Goal: Information Seeking & Learning: Learn about a topic

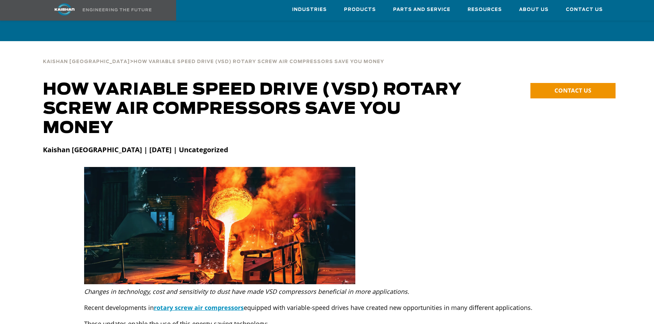
scroll to position [172, 0]
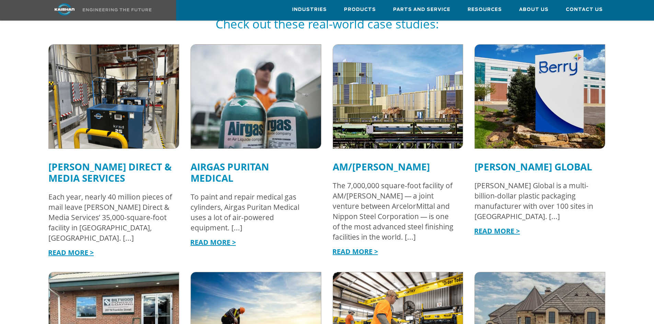
scroll to position [515, 0]
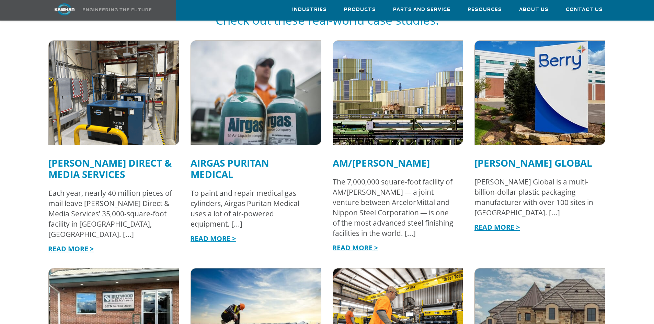
click at [545, 115] on img at bounding box center [539, 93] width 143 height 114
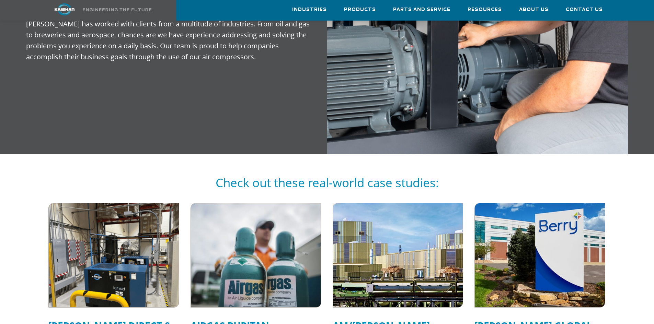
scroll to position [446, 0]
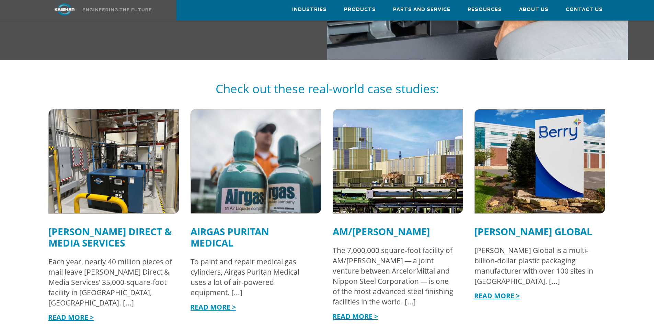
click at [229, 137] on img at bounding box center [255, 161] width 143 height 114
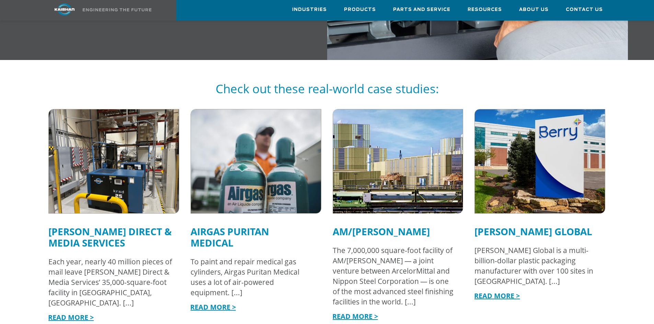
drag, startPoint x: 381, startPoint y: 123, endPoint x: 348, endPoint y: 117, distance: 33.1
click at [381, 123] on img at bounding box center [397, 161] width 143 height 114
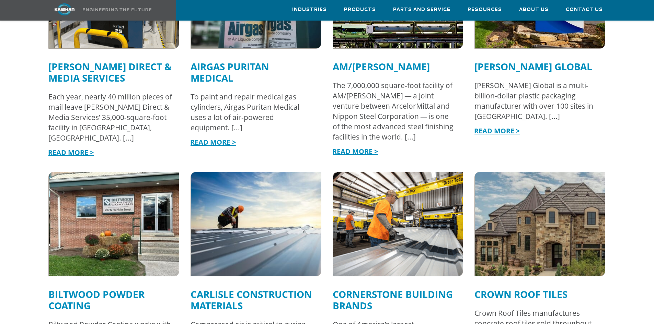
scroll to position [618, 0]
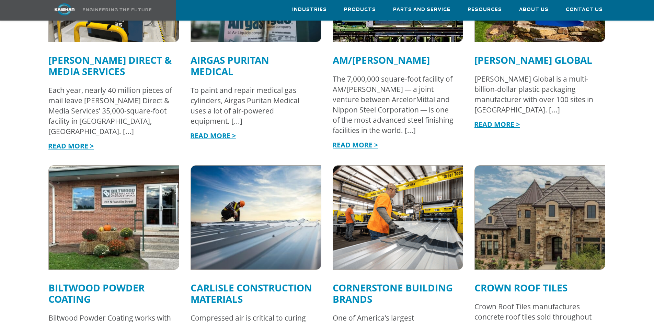
click at [141, 180] on img at bounding box center [113, 218] width 143 height 114
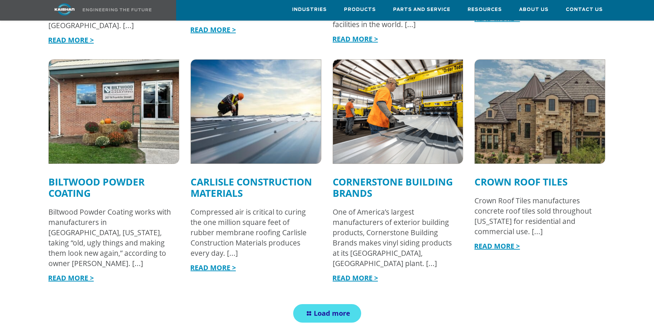
scroll to position [721, 0]
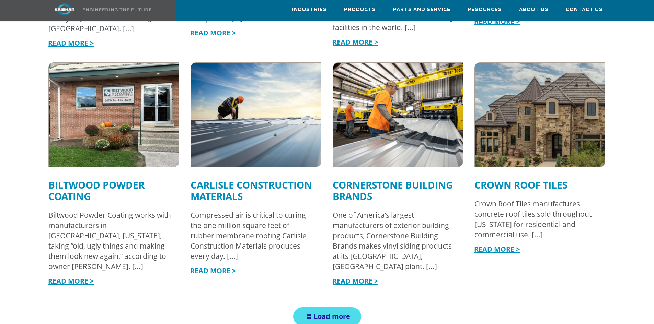
click at [238, 128] on img at bounding box center [255, 115] width 143 height 114
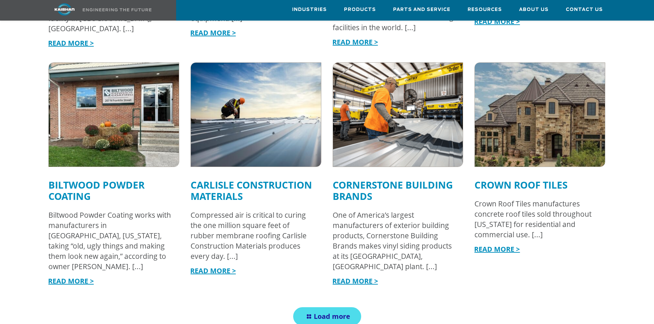
click at [378, 107] on img at bounding box center [397, 115] width 143 height 114
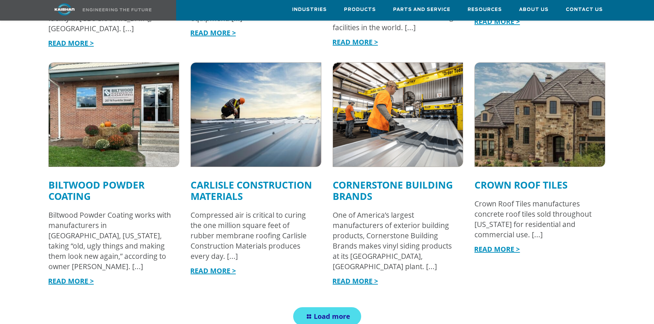
click at [548, 102] on img at bounding box center [539, 115] width 143 height 114
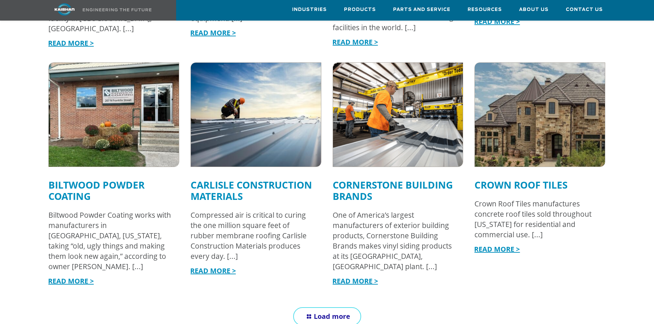
click at [337, 308] on link "Load more" at bounding box center [327, 317] width 68 height 19
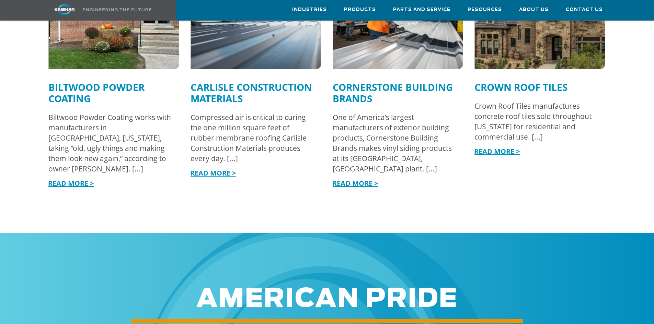
scroll to position [892, 0]
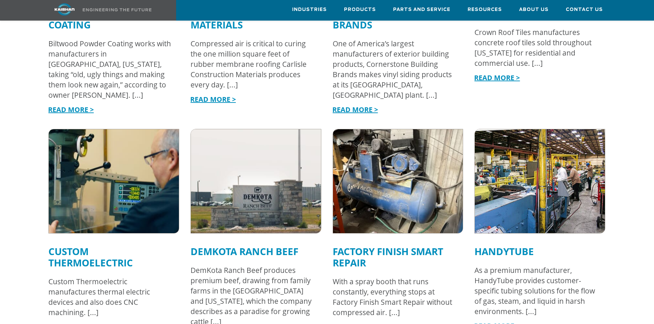
click at [135, 191] on img at bounding box center [113, 181] width 143 height 114
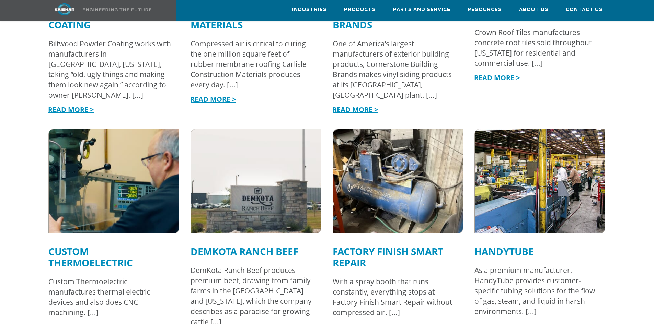
click at [242, 159] on img at bounding box center [255, 181] width 143 height 114
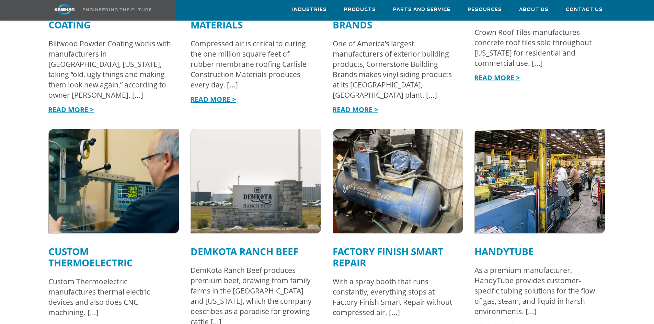
click at [426, 163] on img at bounding box center [397, 181] width 143 height 114
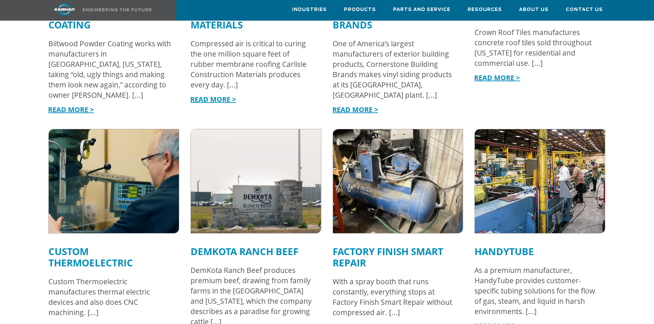
click at [503, 164] on img at bounding box center [539, 181] width 143 height 114
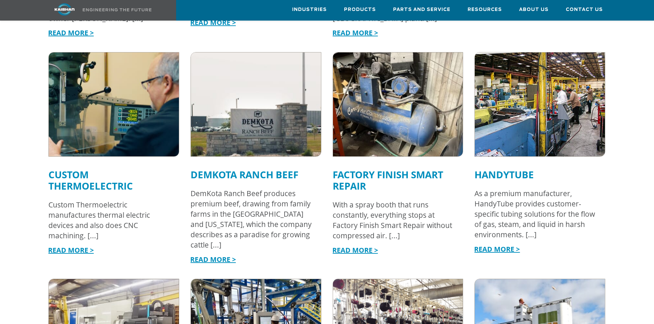
scroll to position [1098, 0]
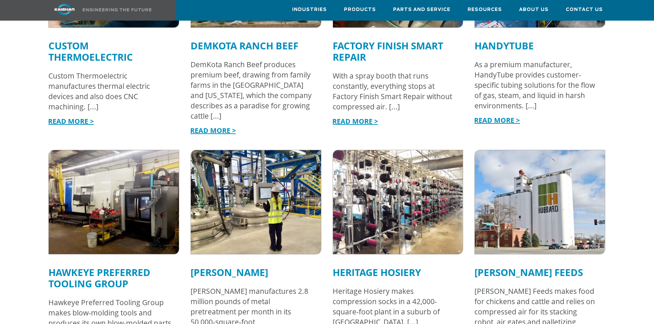
click at [153, 160] on img at bounding box center [113, 202] width 143 height 114
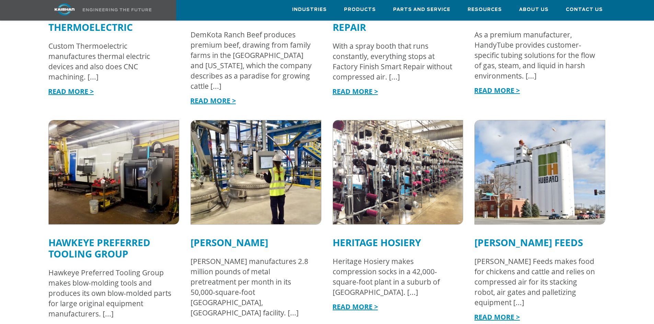
scroll to position [1133, 0]
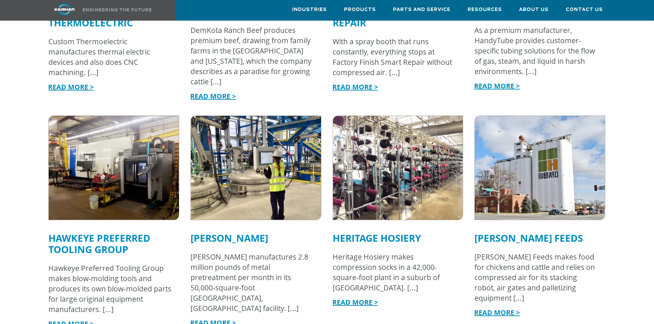
click at [251, 132] on img at bounding box center [255, 168] width 143 height 114
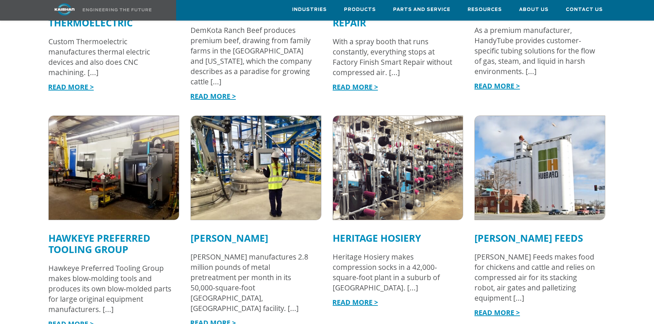
click at [398, 152] on img at bounding box center [397, 168] width 143 height 114
click at [388, 134] on img at bounding box center [397, 168] width 143 height 114
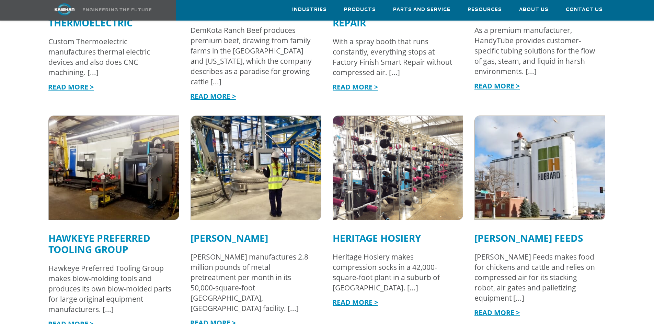
click at [542, 157] on img at bounding box center [539, 168] width 143 height 114
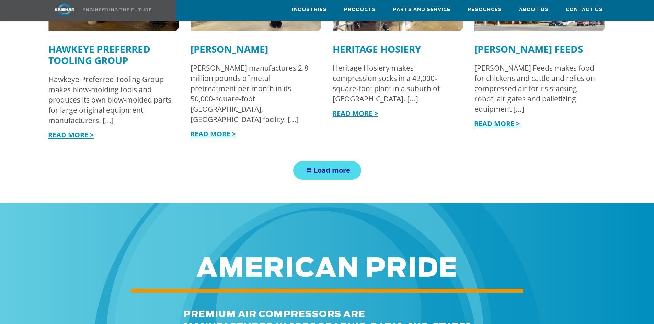
scroll to position [1338, 0]
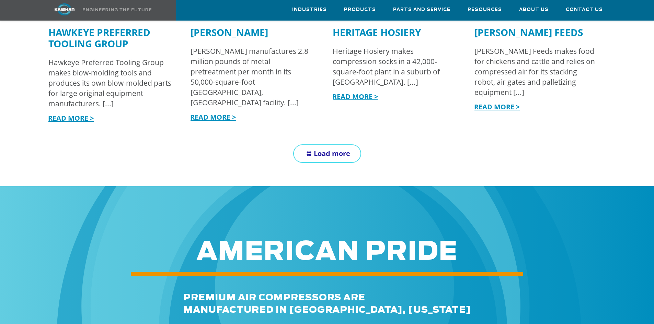
click at [322, 149] on span "Load more" at bounding box center [332, 153] width 36 height 9
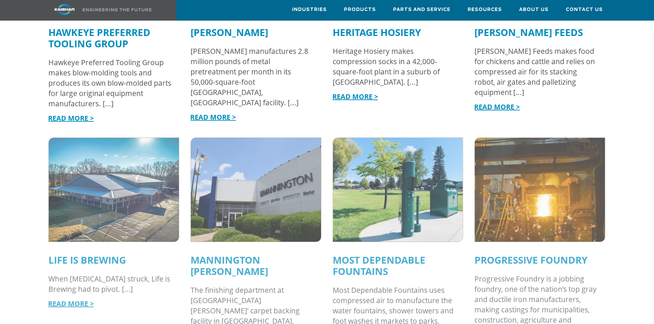
click at [126, 166] on img at bounding box center [113, 190] width 143 height 114
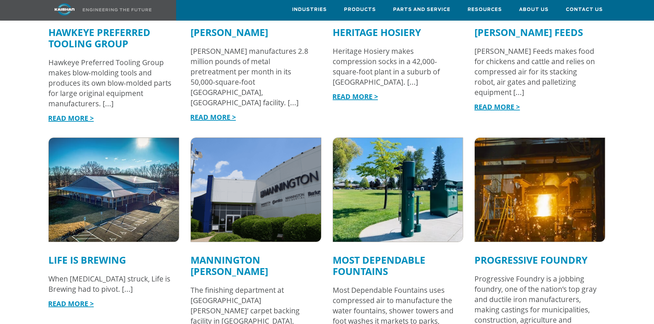
click at [223, 164] on img at bounding box center [255, 190] width 143 height 114
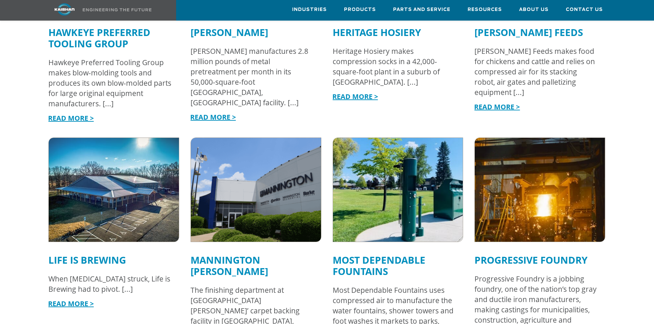
click at [440, 183] on img at bounding box center [397, 190] width 143 height 114
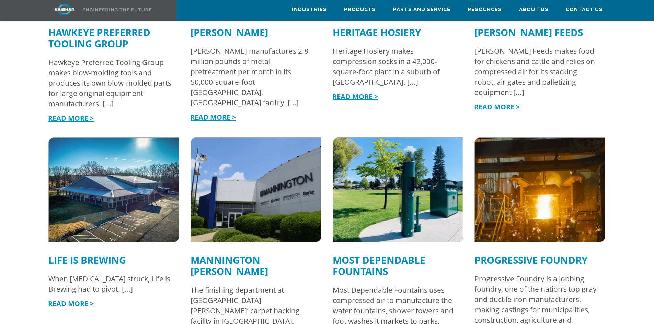
click at [534, 179] on img at bounding box center [539, 190] width 143 height 114
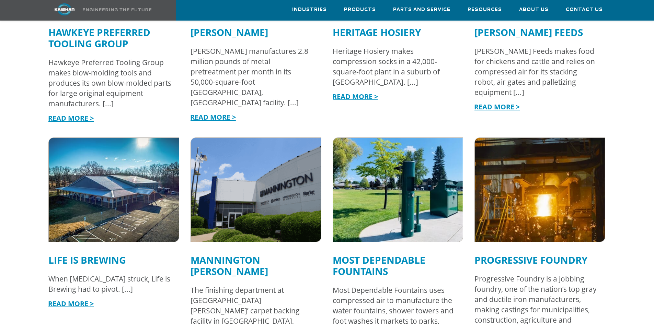
scroll to position [1510, 0]
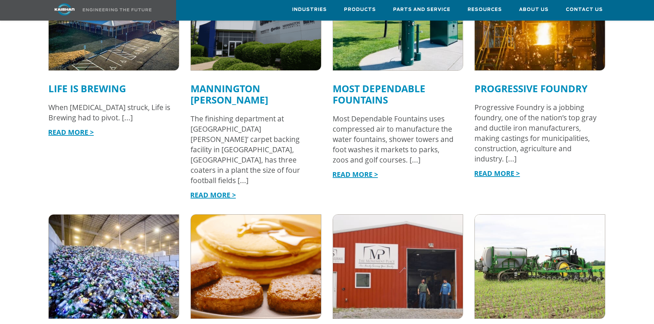
click at [123, 210] on img at bounding box center [113, 267] width 143 height 114
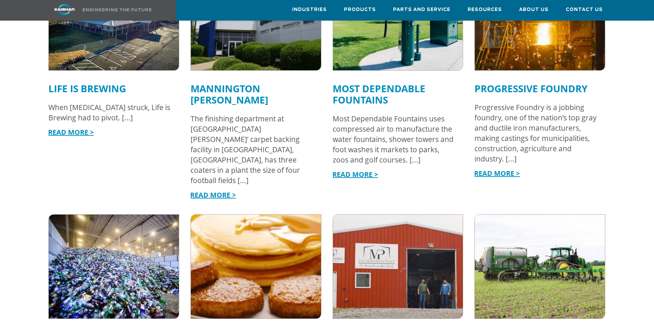
click at [222, 210] on img at bounding box center [255, 267] width 143 height 114
click at [209, 210] on img at bounding box center [255, 267] width 143 height 114
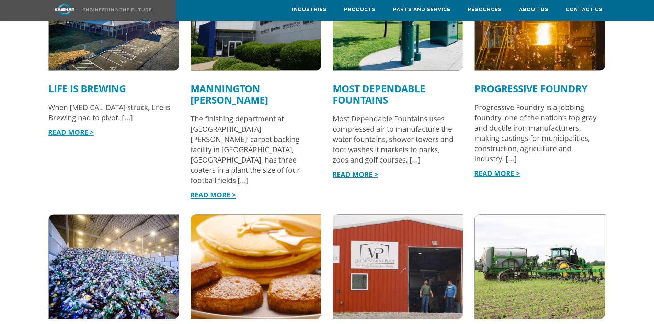
click at [384, 217] on img at bounding box center [397, 267] width 143 height 114
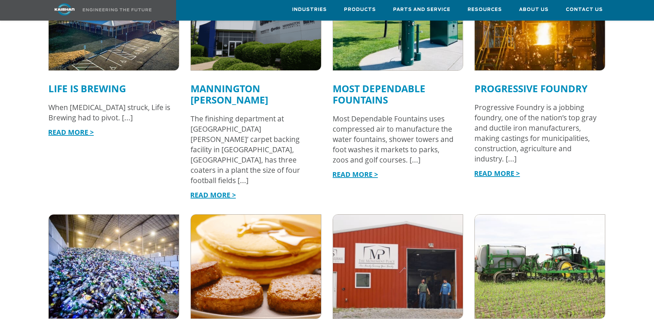
click at [500, 215] on img at bounding box center [539, 267] width 143 height 114
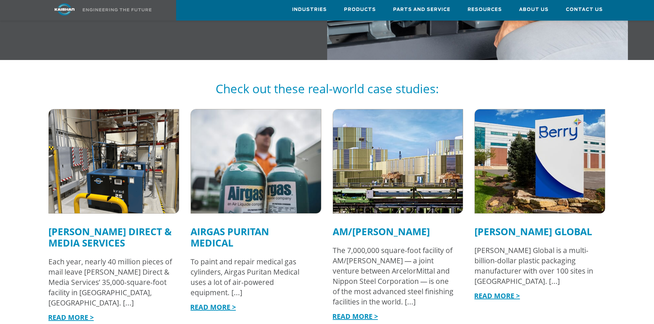
scroll to position [275, 0]
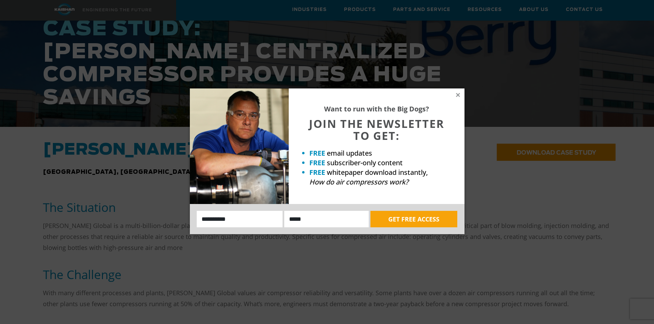
scroll to position [378, 0]
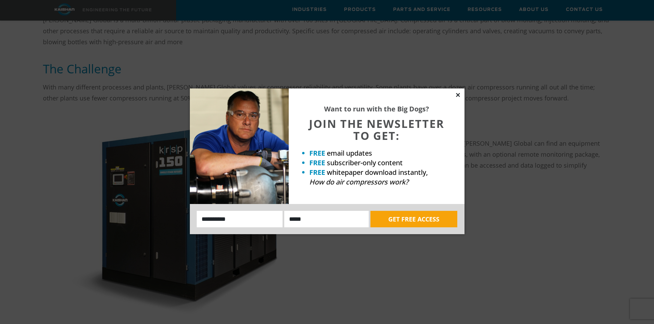
click at [457, 93] on icon at bounding box center [458, 95] width 6 height 6
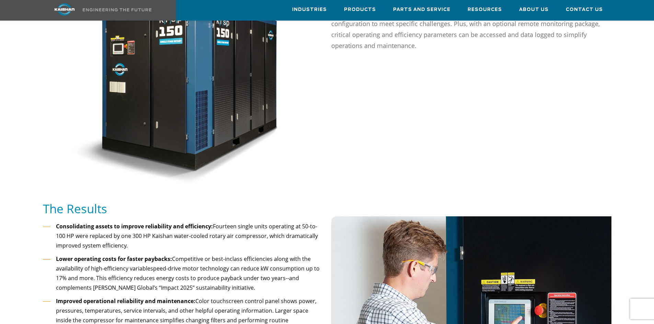
scroll to position [446, 0]
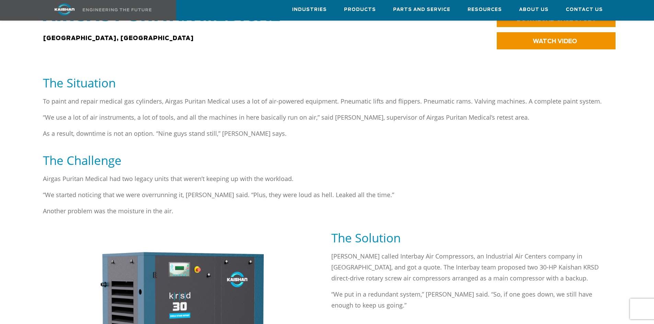
scroll to position [378, 0]
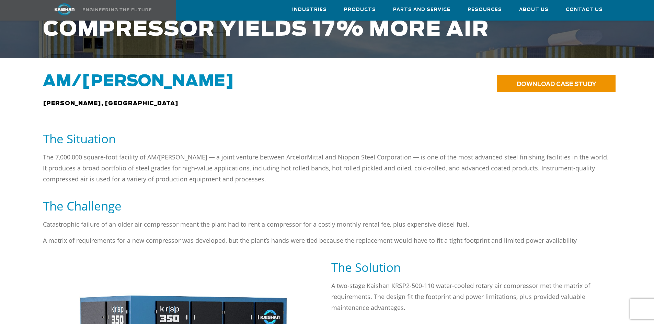
scroll to position [412, 0]
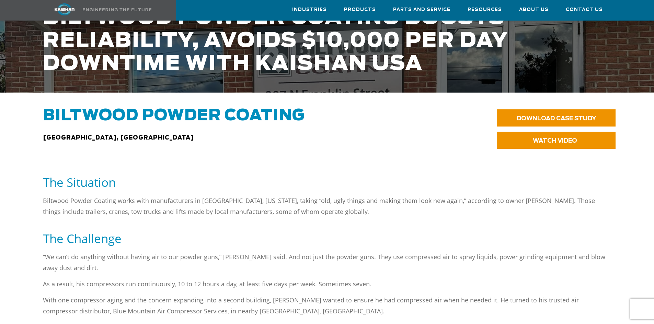
scroll to position [378, 0]
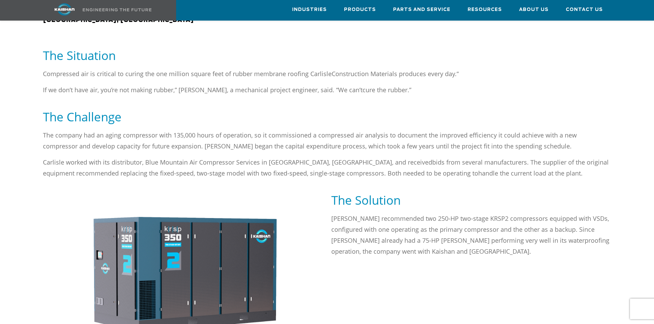
scroll to position [412, 0]
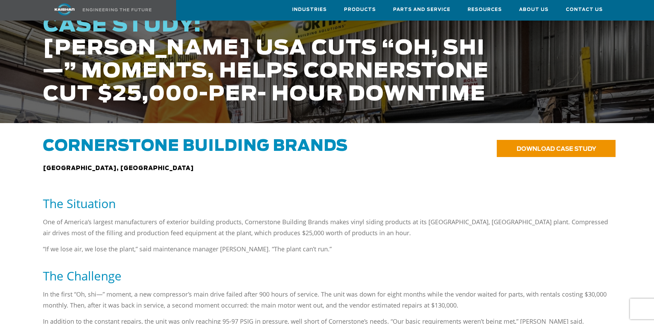
scroll to position [309, 0]
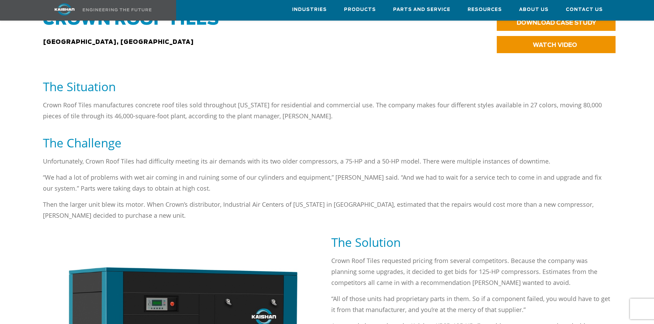
scroll to position [412, 0]
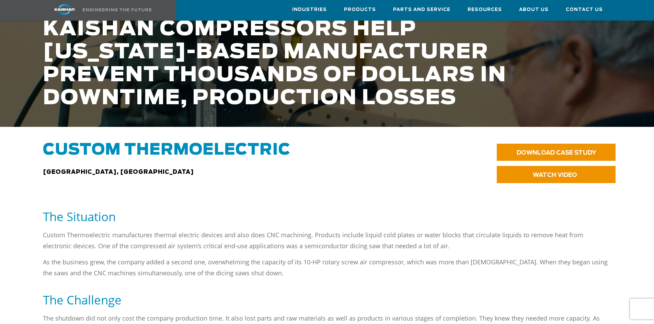
scroll to position [309, 0]
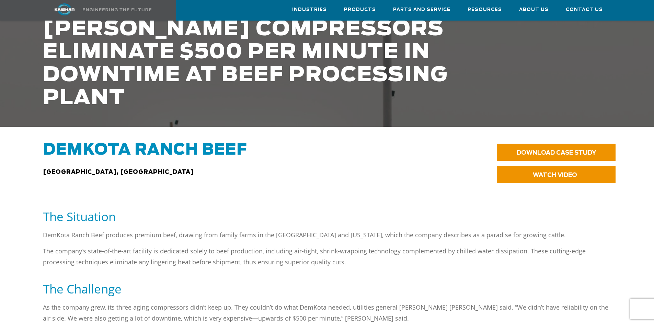
scroll to position [343, 0]
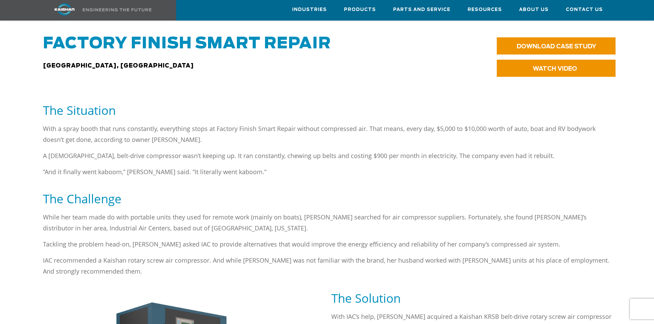
scroll to position [408, 0]
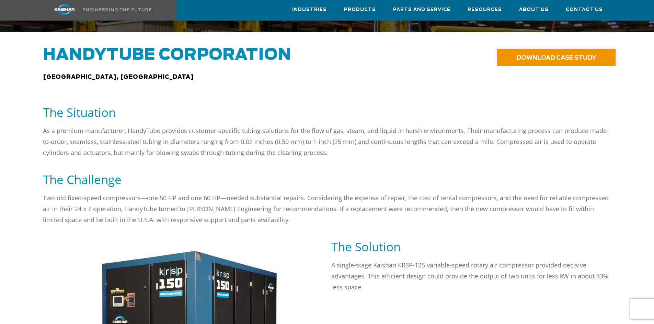
scroll to position [378, 0]
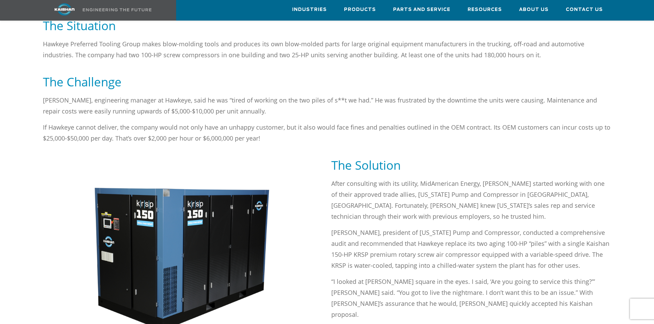
scroll to position [378, 0]
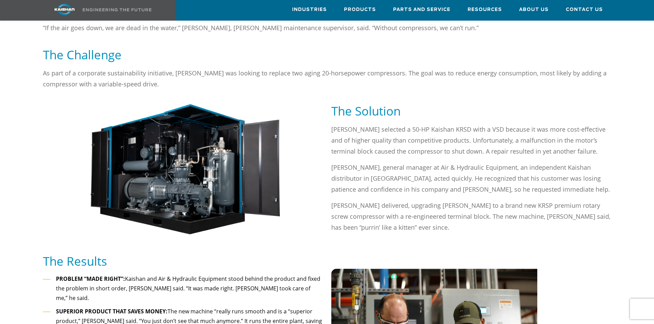
scroll to position [378, 0]
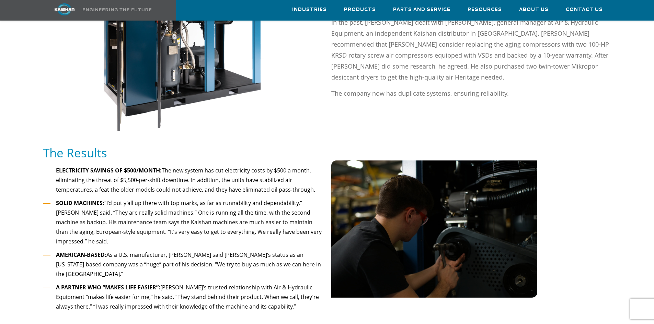
scroll to position [412, 0]
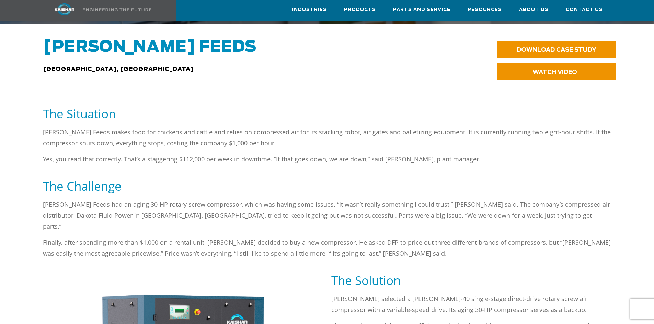
scroll to position [412, 0]
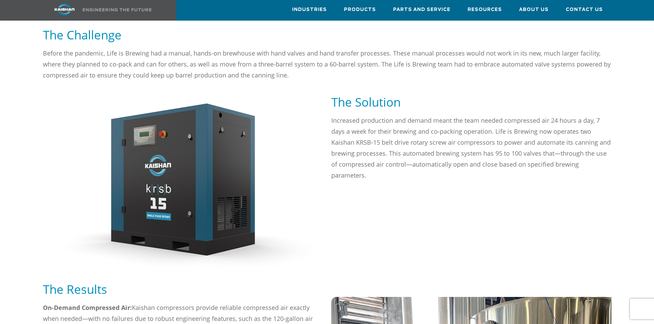
scroll to position [412, 0]
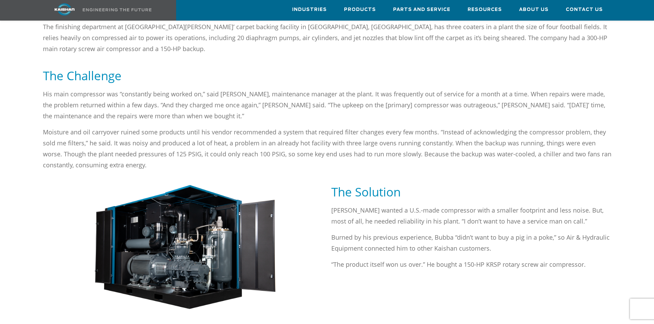
scroll to position [378, 0]
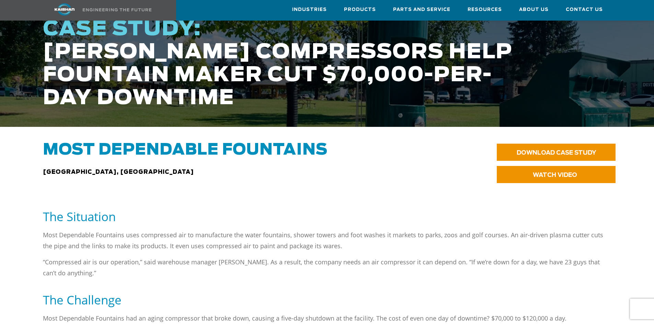
scroll to position [343, 0]
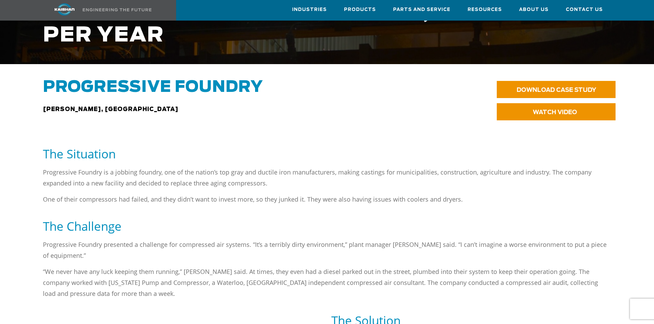
scroll to position [343, 0]
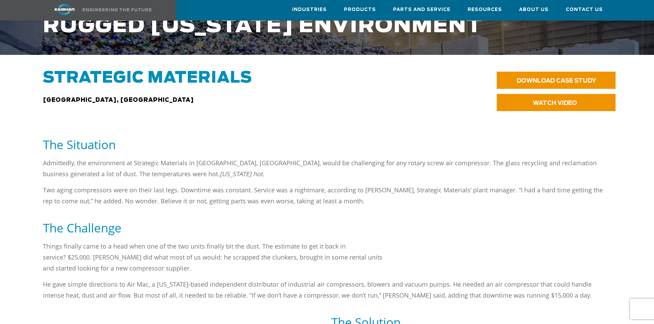
scroll to position [343, 0]
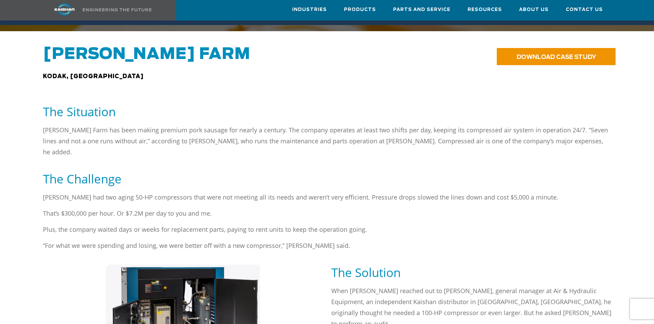
scroll to position [378, 0]
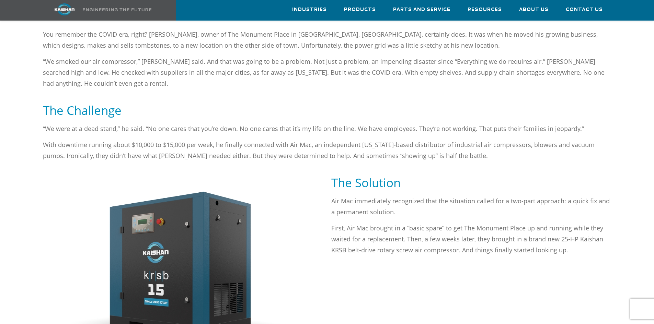
scroll to position [378, 0]
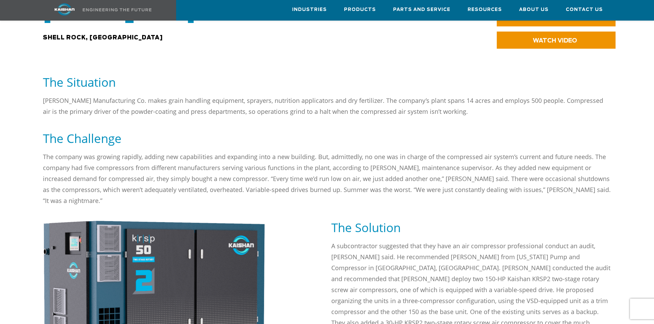
scroll to position [309, 0]
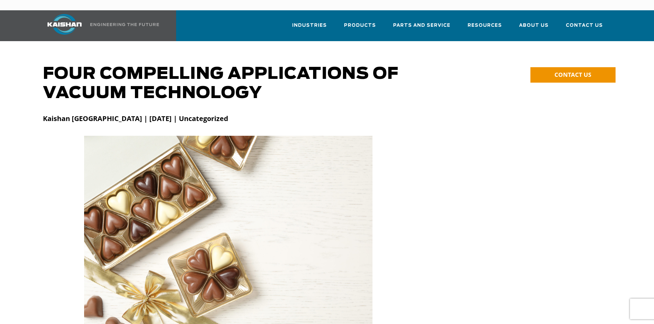
click at [136, 16] on link at bounding box center [99, 25] width 121 height 31
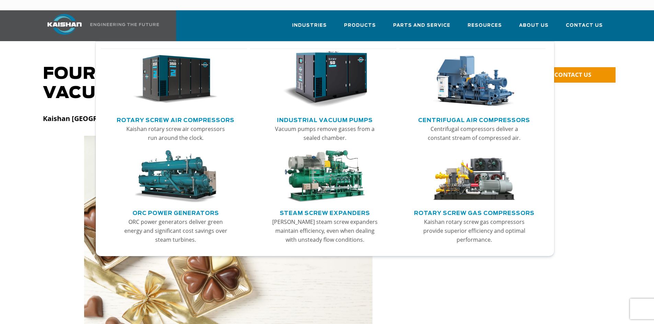
click at [355, 63] on img "Main menu" at bounding box center [324, 79] width 84 height 57
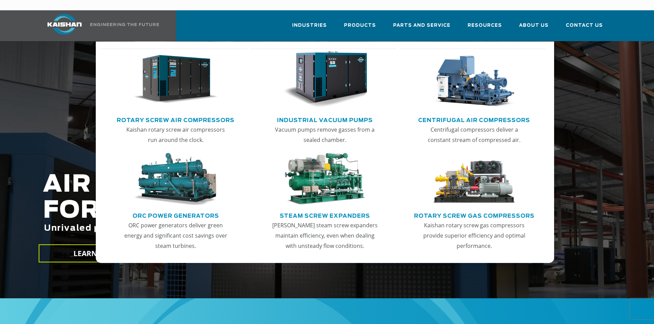
click at [177, 62] on img "Main menu" at bounding box center [175, 79] width 84 height 57
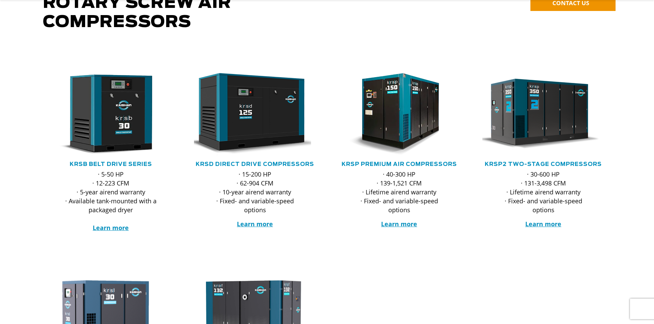
scroll to position [137, 0]
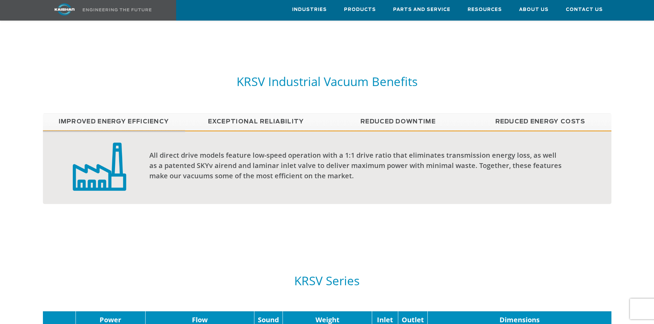
scroll to position [549, 0]
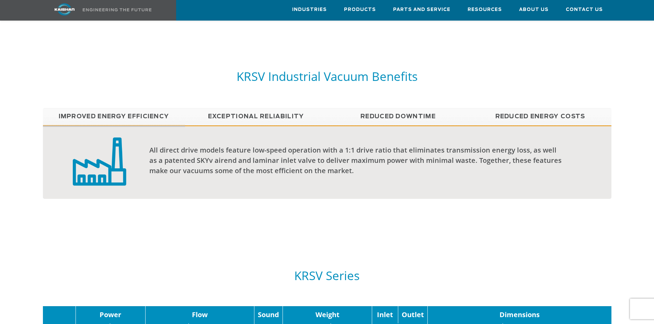
click at [263, 108] on link "Exceptional reliability" at bounding box center [256, 116] width 142 height 17
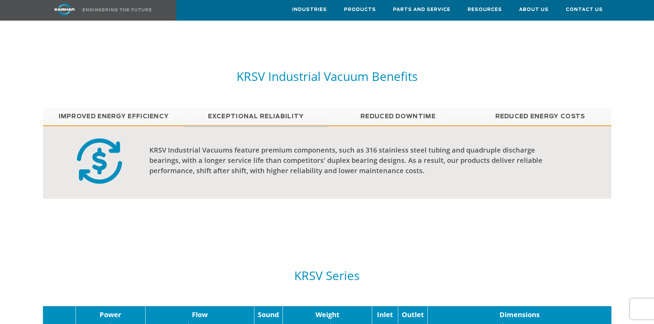
click at [380, 108] on link "Reduced Downtime" at bounding box center [398, 116] width 142 height 17
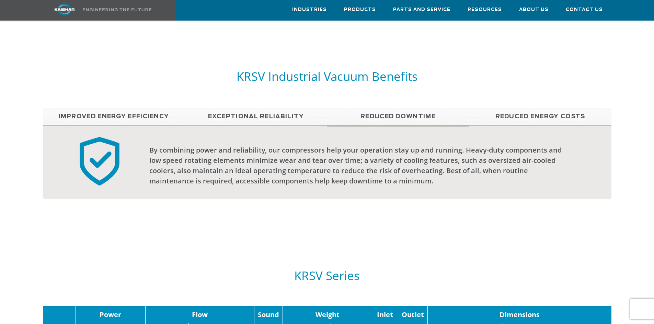
click at [496, 111] on link "Reduced Energy Costs" at bounding box center [540, 116] width 142 height 17
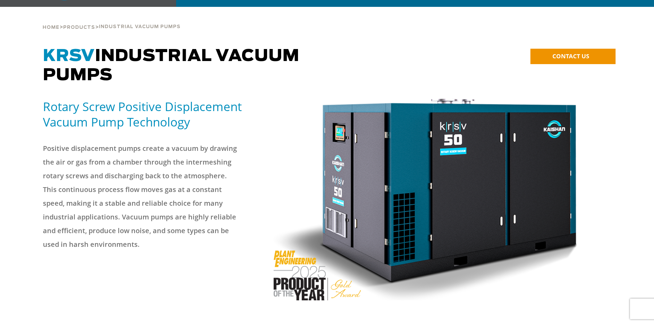
scroll to position [0, 0]
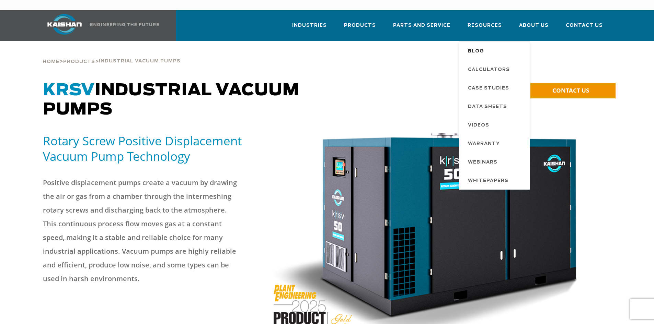
click at [478, 46] on span "Blog" at bounding box center [476, 52] width 16 height 12
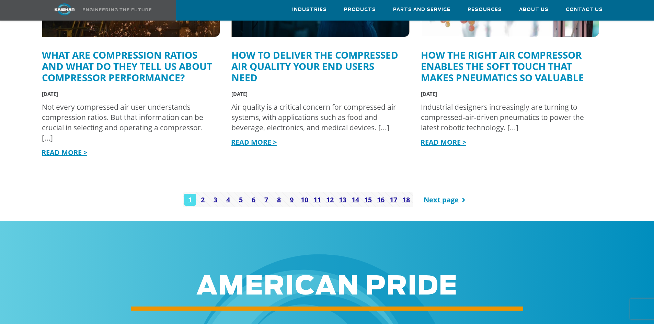
scroll to position [961, 0]
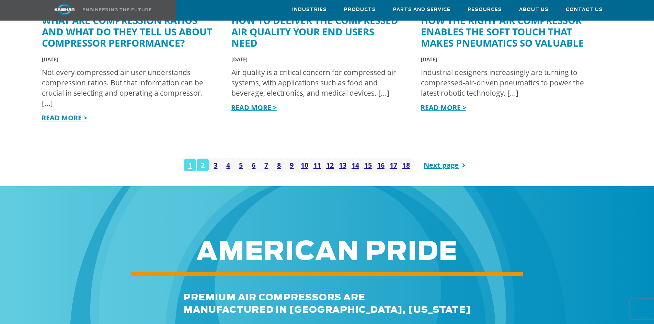
click at [203, 159] on link "2" at bounding box center [203, 165] width 12 height 12
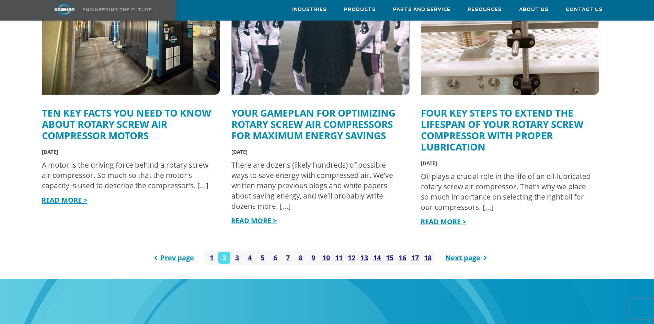
scroll to position [892, 0]
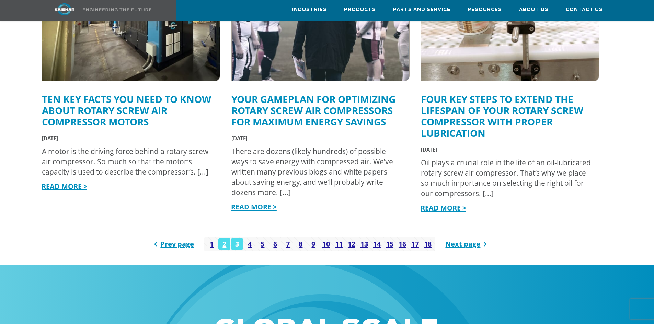
click at [239, 238] on link "3" at bounding box center [237, 244] width 12 height 12
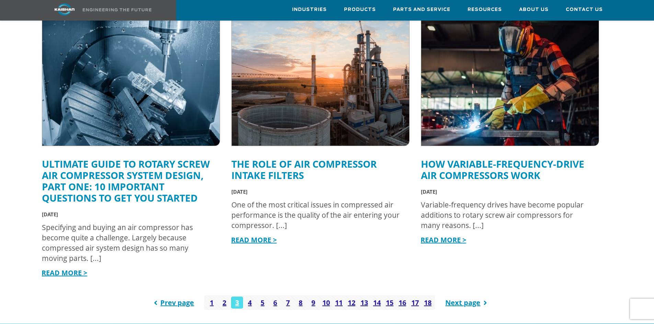
scroll to position [858, 0]
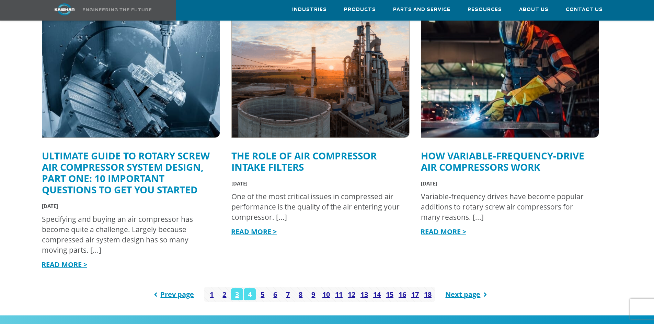
click at [251, 289] on link "4" at bounding box center [250, 295] width 12 height 12
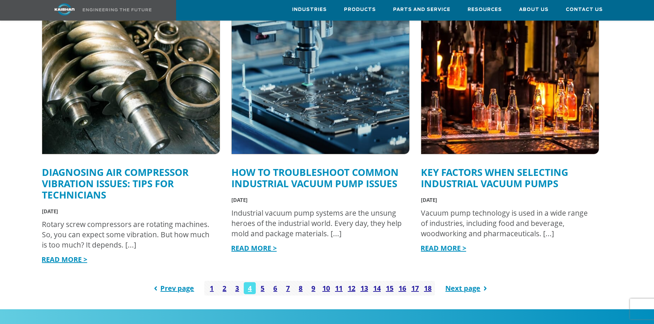
scroll to position [824, 0]
click at [265, 282] on link "5" at bounding box center [262, 288] width 12 height 12
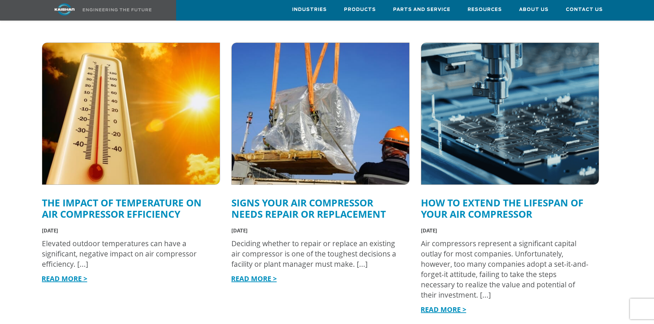
scroll to position [515, 0]
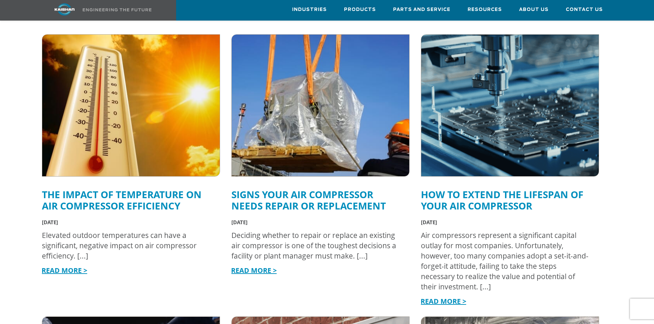
click at [266, 133] on img at bounding box center [320, 105] width 195 height 156
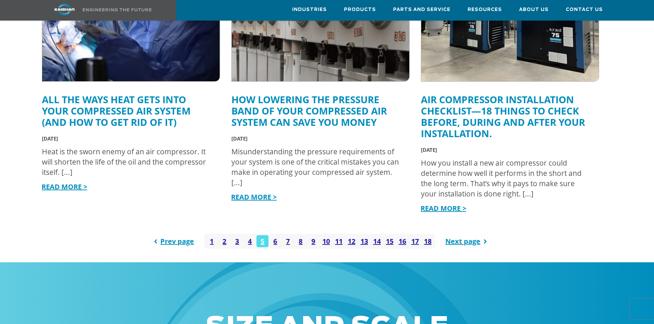
scroll to position [1030, 0]
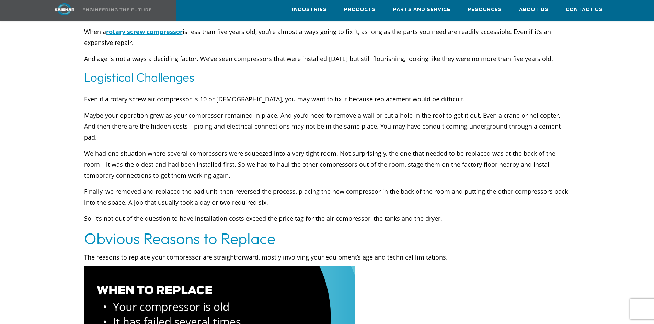
scroll to position [652, 0]
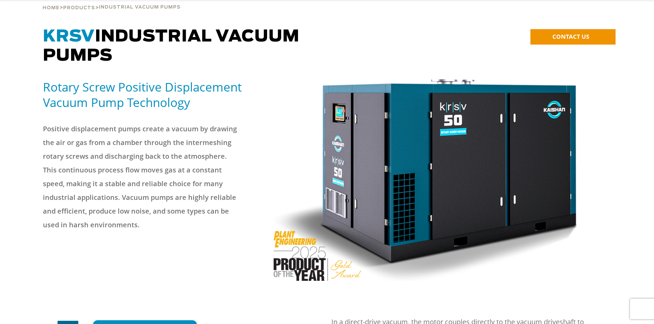
scroll to position [172, 0]
